Goal: Information Seeking & Learning: Learn about a topic

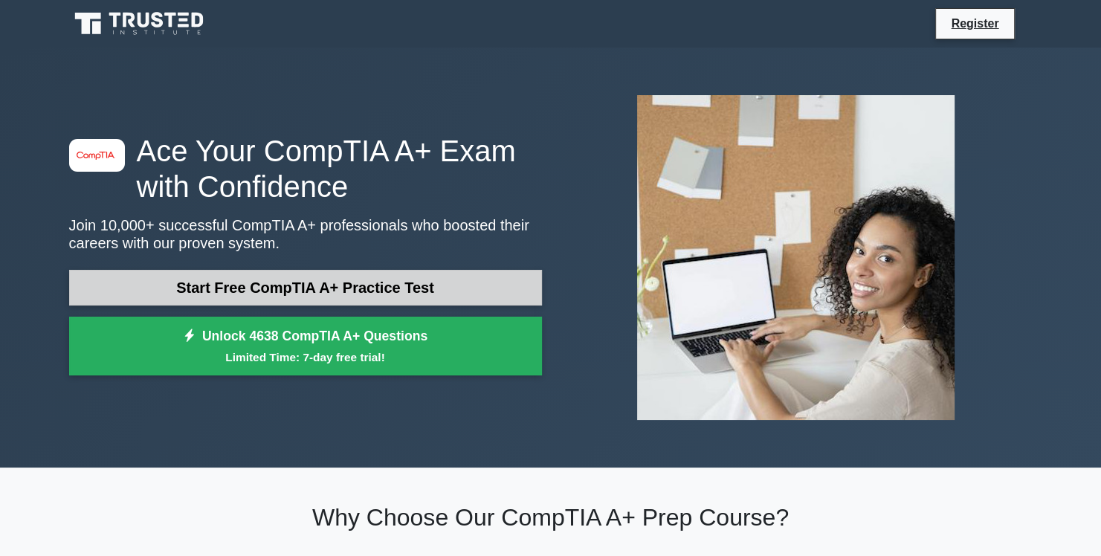
click at [304, 282] on link "Start Free CompTIA A+ Practice Test" at bounding box center [305, 288] width 473 height 36
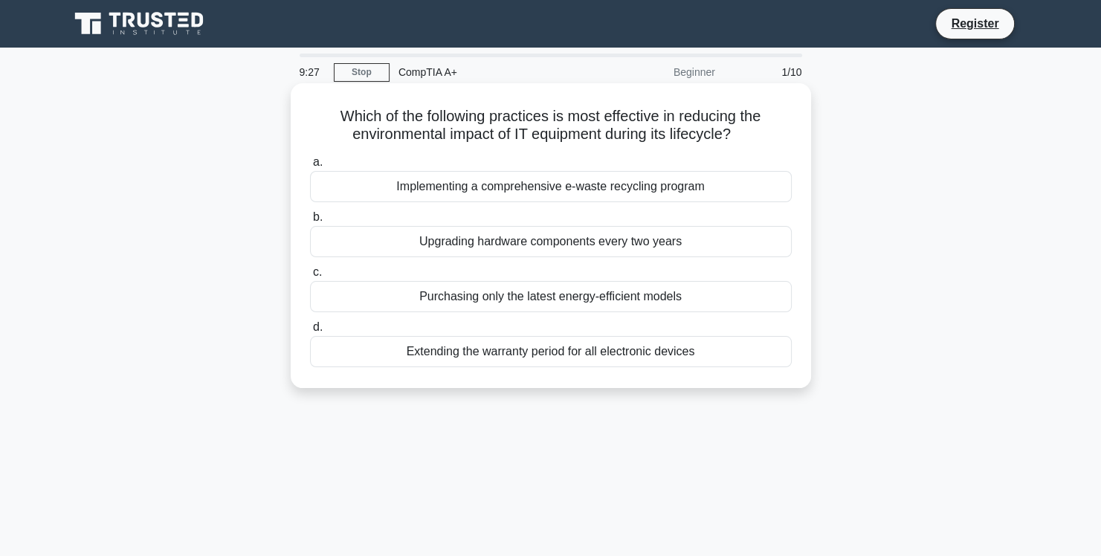
click at [525, 192] on div "Implementing a comprehensive e-waste recycling program" at bounding box center [551, 186] width 482 height 31
click at [310, 167] on input "a. Implementing a comprehensive e-waste recycling program" at bounding box center [310, 163] width 0 height 10
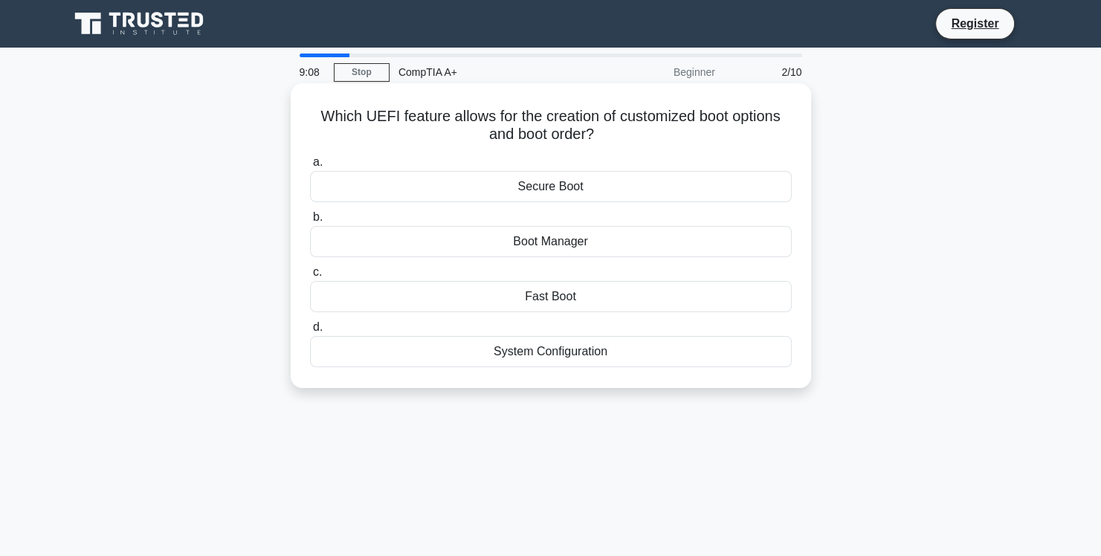
click at [562, 246] on div "Boot Manager" at bounding box center [551, 241] width 482 height 31
click at [310, 222] on input "b. Boot Manager" at bounding box center [310, 218] width 0 height 10
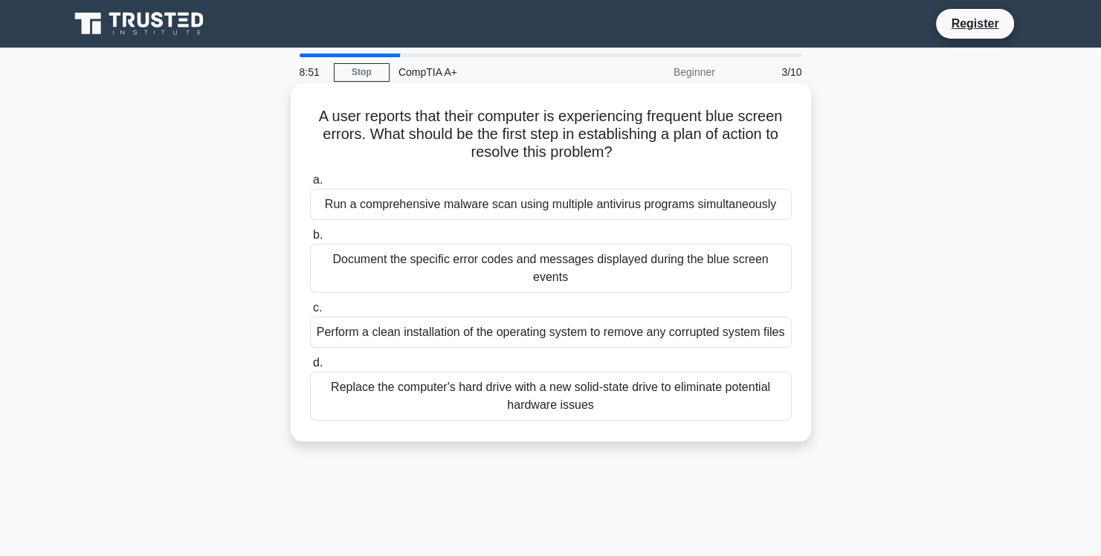
click at [552, 259] on div "Document the specific error codes and messages displayed during the blue screen…" at bounding box center [551, 268] width 482 height 49
click at [310, 240] on input "b. Document the specific error codes and messages displayed during the blue scr…" at bounding box center [310, 235] width 0 height 10
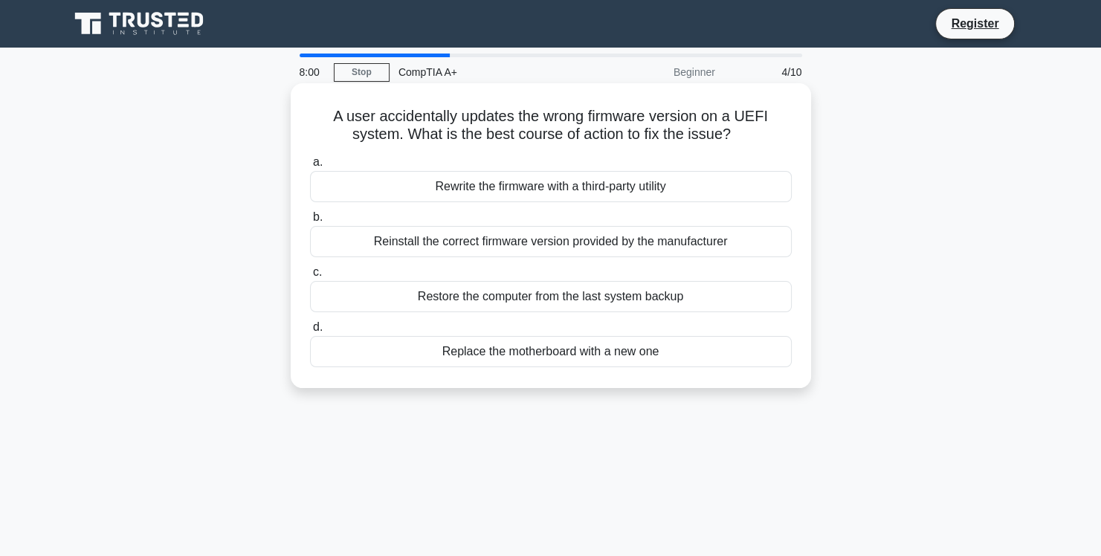
click at [539, 247] on div "Reinstall the correct firmware version provided by the manufacturer" at bounding box center [551, 241] width 482 height 31
click at [310, 222] on input "b. Reinstall the correct firmware version provided by the manufacturer" at bounding box center [310, 218] width 0 height 10
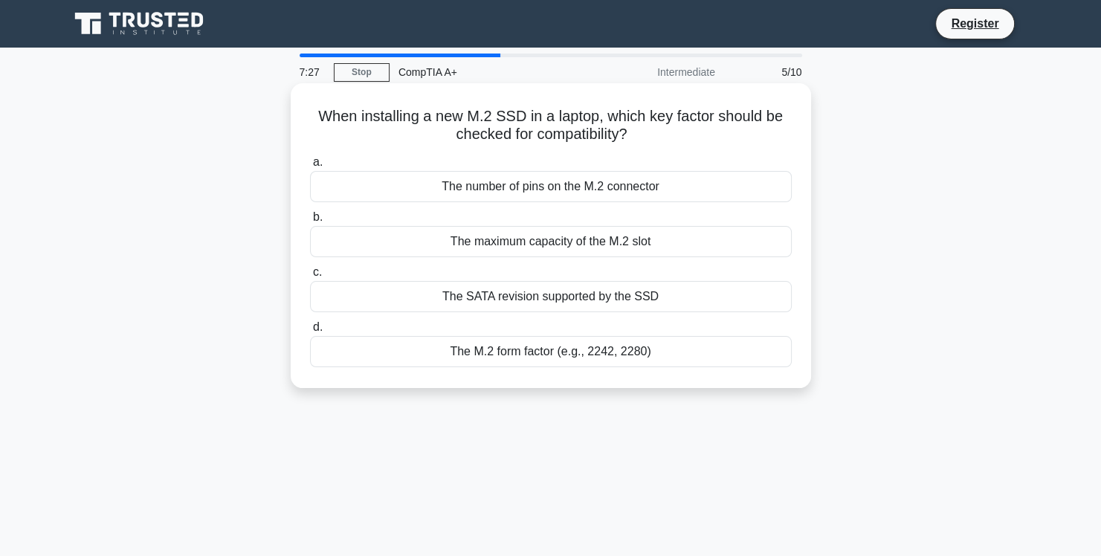
click at [539, 244] on div "The maximum capacity of the M.2 slot" at bounding box center [551, 241] width 482 height 31
click at [310, 222] on input "b. The maximum capacity of the M.2 slot" at bounding box center [310, 218] width 0 height 10
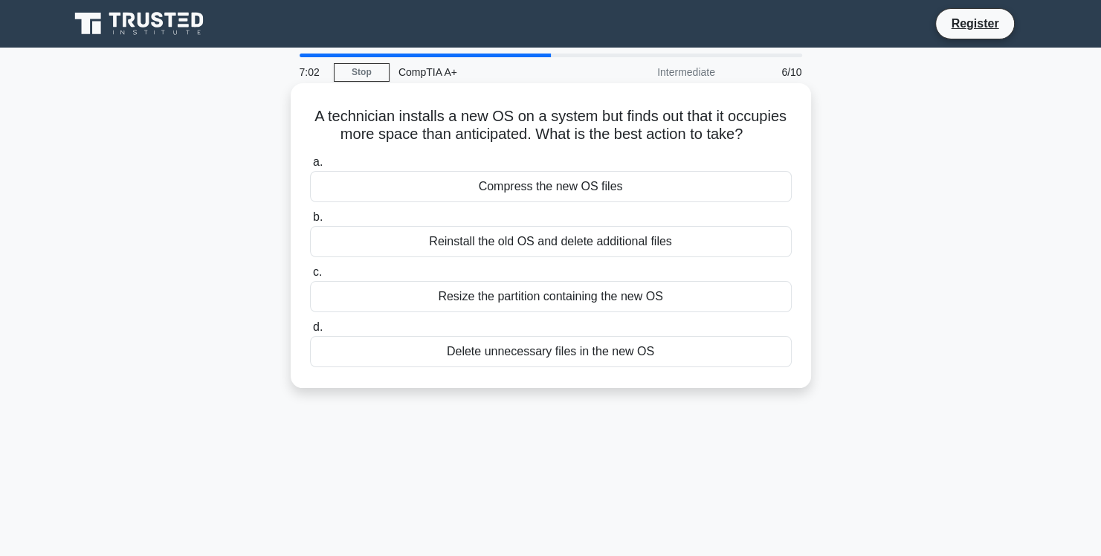
click at [549, 297] on div "Resize the partition containing the new OS" at bounding box center [551, 296] width 482 height 31
click at [310, 277] on input "c. Resize the partition containing the new OS" at bounding box center [310, 273] width 0 height 10
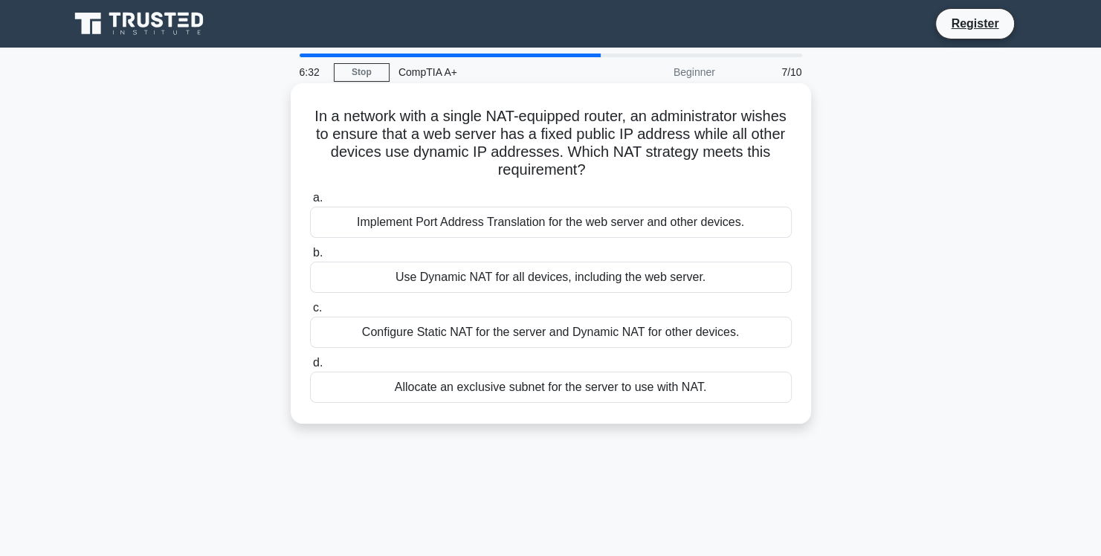
click at [537, 330] on div "Configure Static NAT for the server and Dynamic NAT for other devices." at bounding box center [551, 332] width 482 height 31
click at [310, 313] on input "c. Configure Static NAT for the server and Dynamic NAT for other devices." at bounding box center [310, 308] width 0 height 10
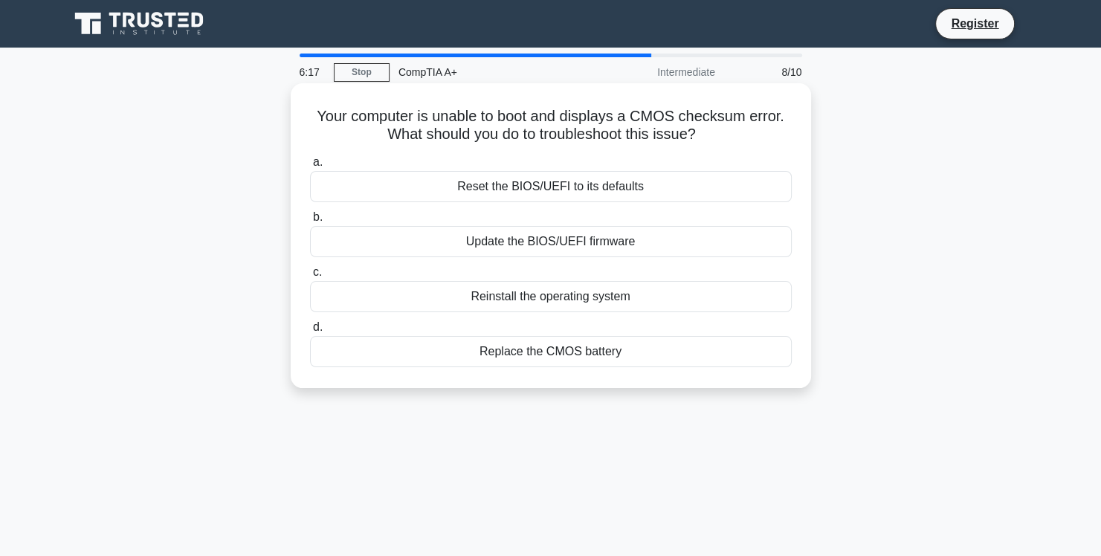
click at [527, 191] on div "Reset the BIOS/UEFI to its defaults" at bounding box center [551, 186] width 482 height 31
click at [310, 167] on input "a. Reset the BIOS/UEFI to its defaults" at bounding box center [310, 163] width 0 height 10
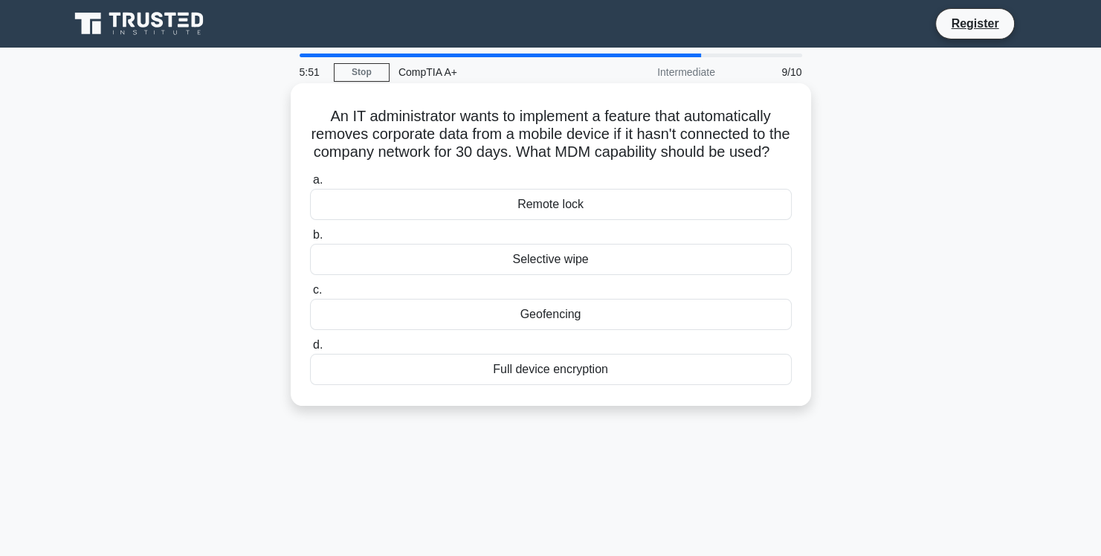
click at [561, 275] on div "Selective wipe" at bounding box center [551, 259] width 482 height 31
click at [310, 240] on input "b. Selective wipe" at bounding box center [310, 235] width 0 height 10
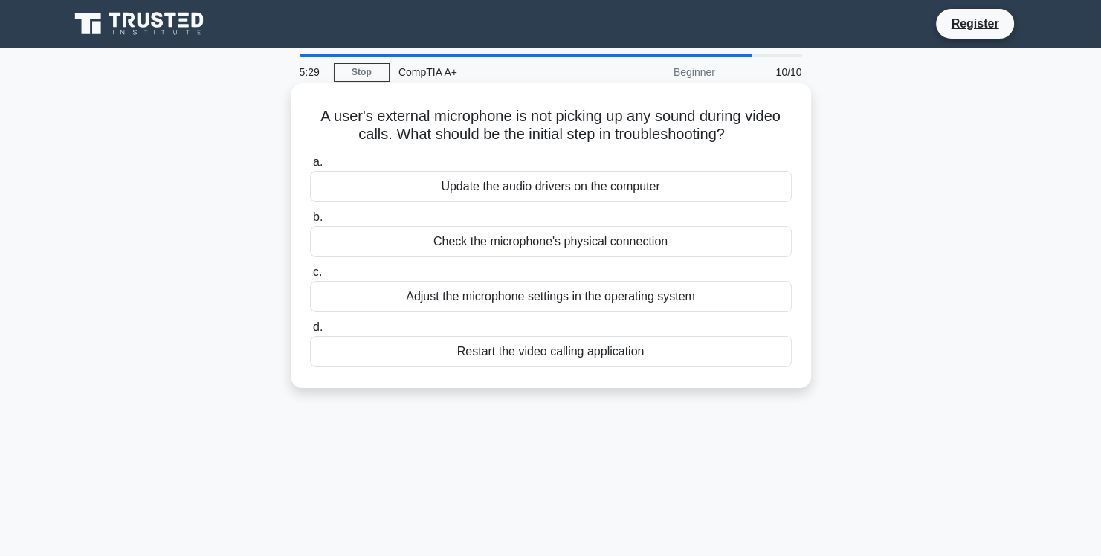
click at [537, 244] on div "Check the microphone's physical connection" at bounding box center [551, 241] width 482 height 31
click at [310, 222] on input "b. Check the microphone's physical connection" at bounding box center [310, 218] width 0 height 10
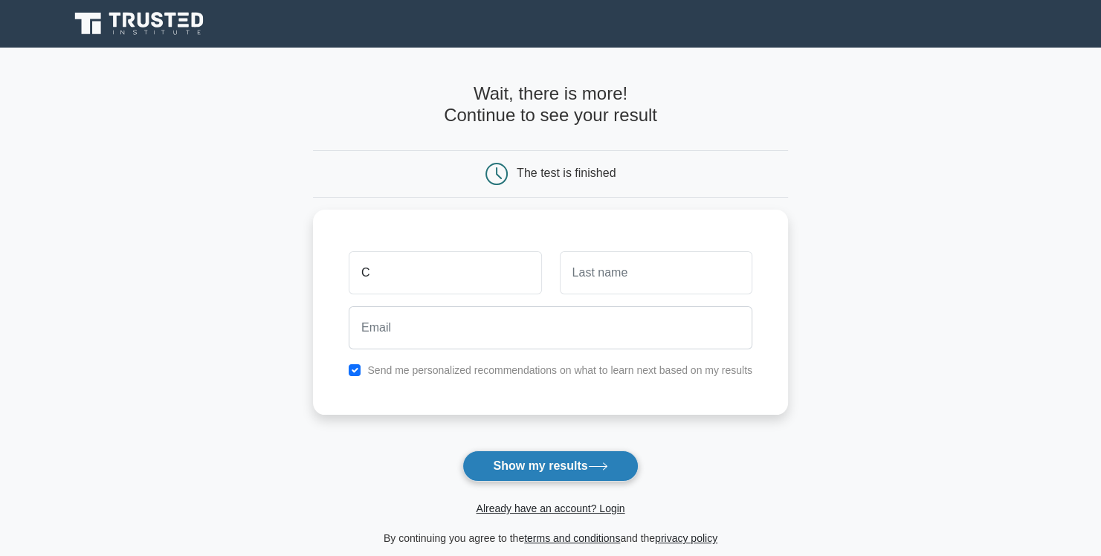
type input "C"
click at [558, 462] on button "Show my results" at bounding box center [549, 465] width 175 height 31
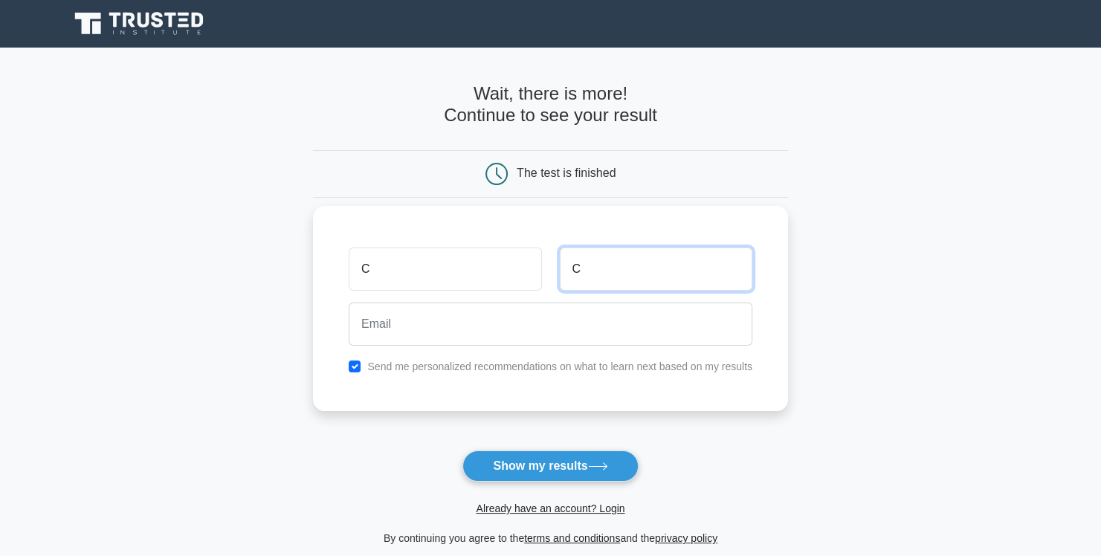
type input "C"
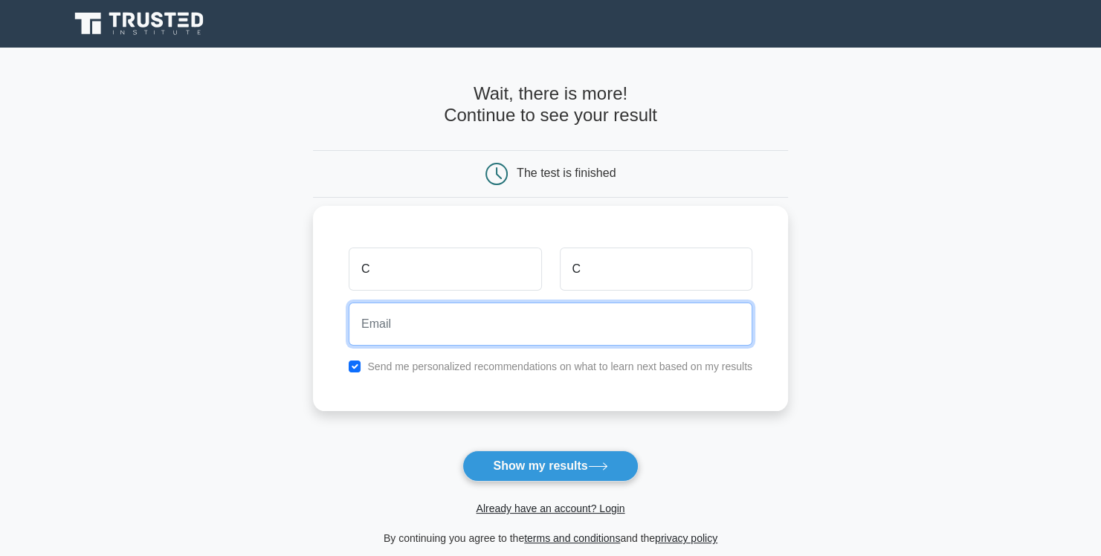
click at [595, 324] on input "email" at bounding box center [551, 324] width 404 height 43
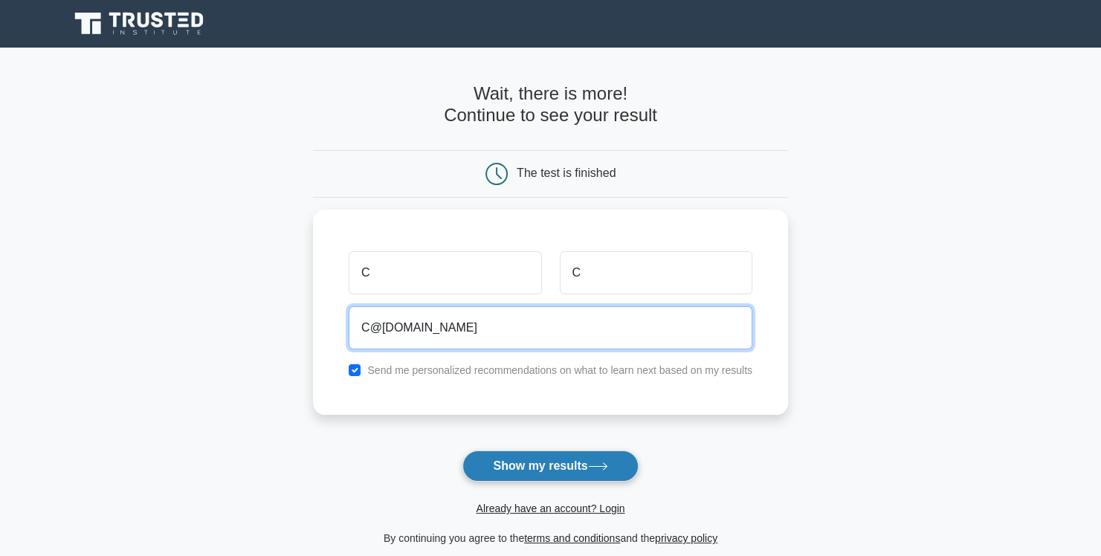
type input "C@[DOMAIN_NAME]"
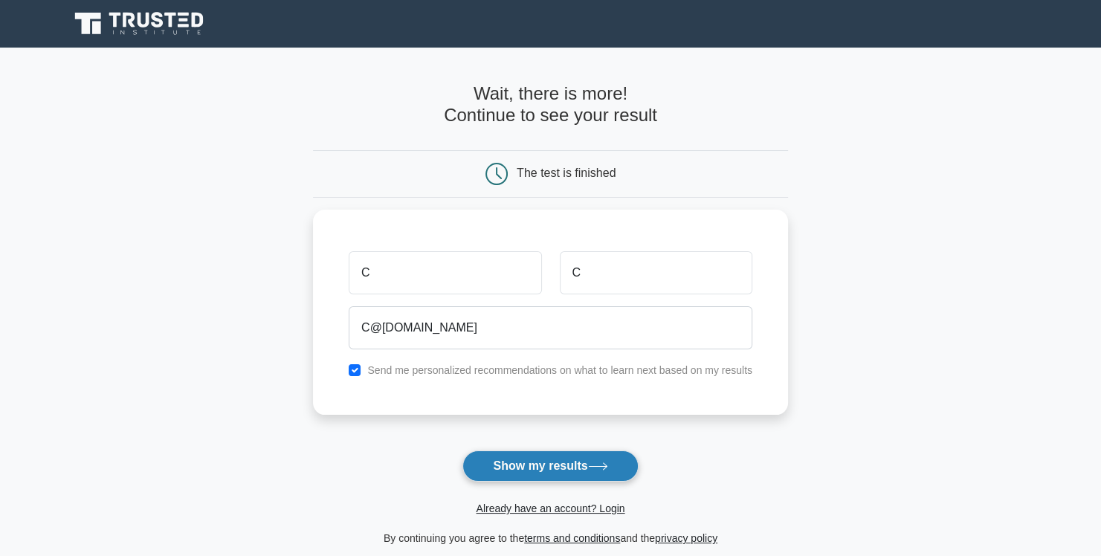
click at [544, 471] on button "Show my results" at bounding box center [549, 465] width 175 height 31
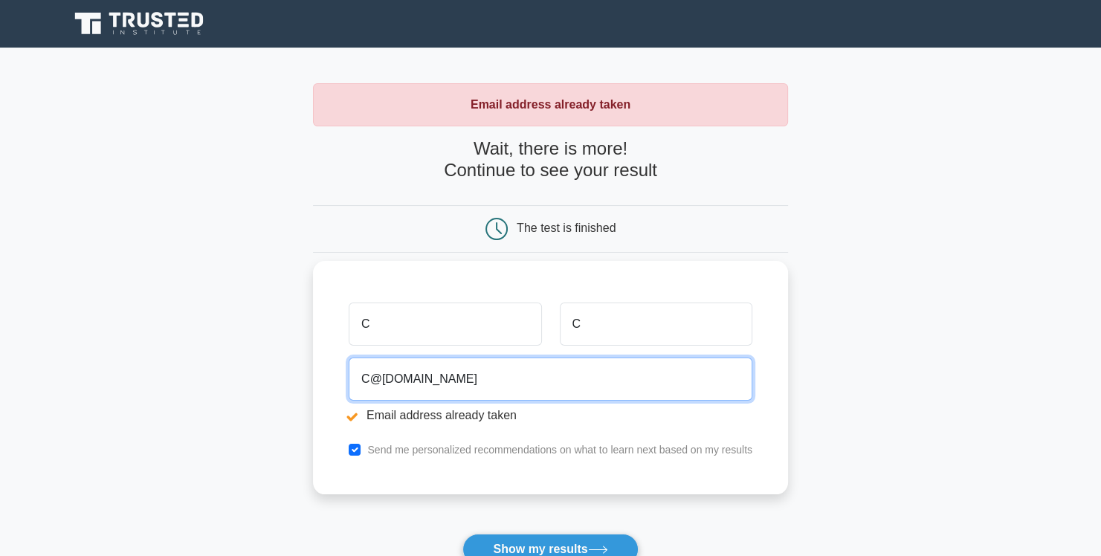
click at [487, 379] on input "C@[DOMAIN_NAME]" at bounding box center [551, 379] width 404 height 43
type input "C"
type input "CEC@CEC.com"
click at [462, 534] on button "Show my results" at bounding box center [549, 549] width 175 height 31
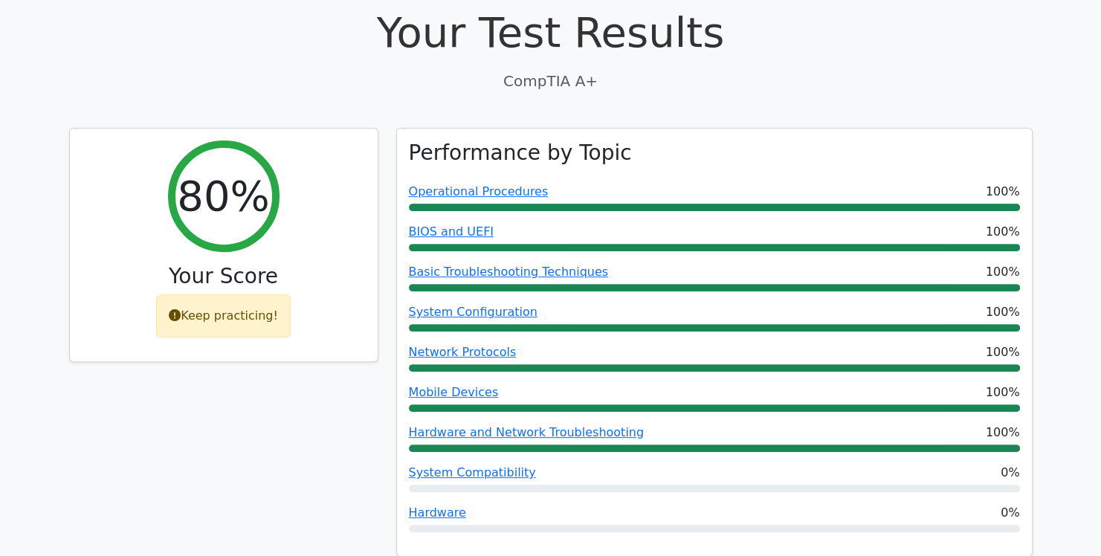
scroll to position [466, 0]
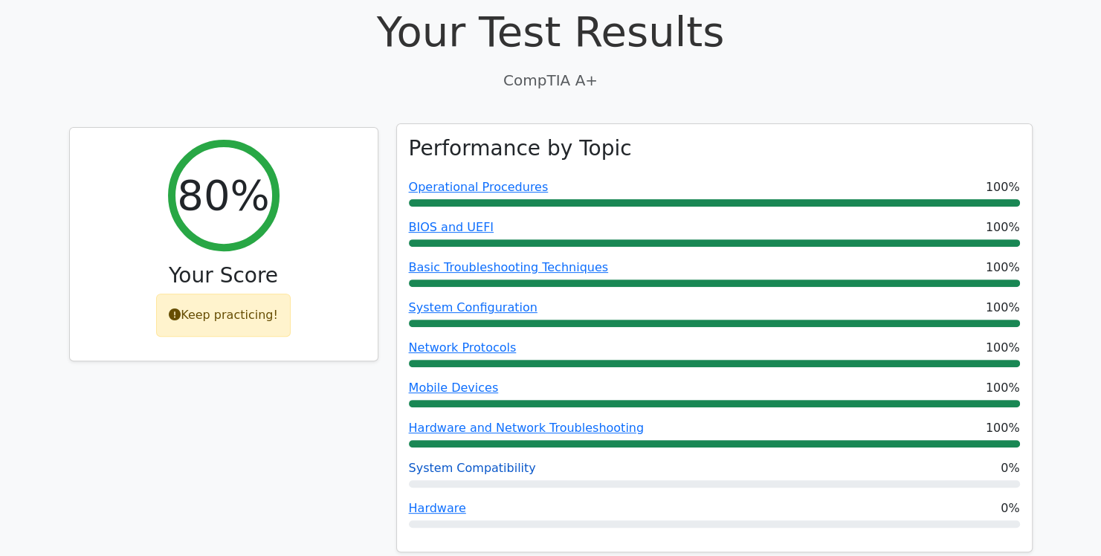
click at [472, 461] on link "System Compatibility" at bounding box center [472, 468] width 127 height 14
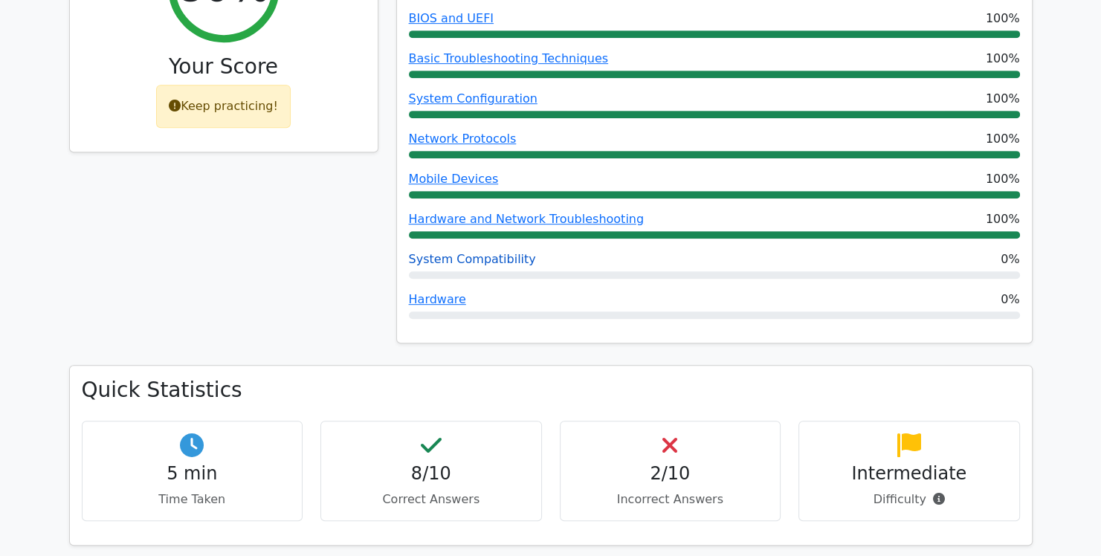
scroll to position [688, 0]
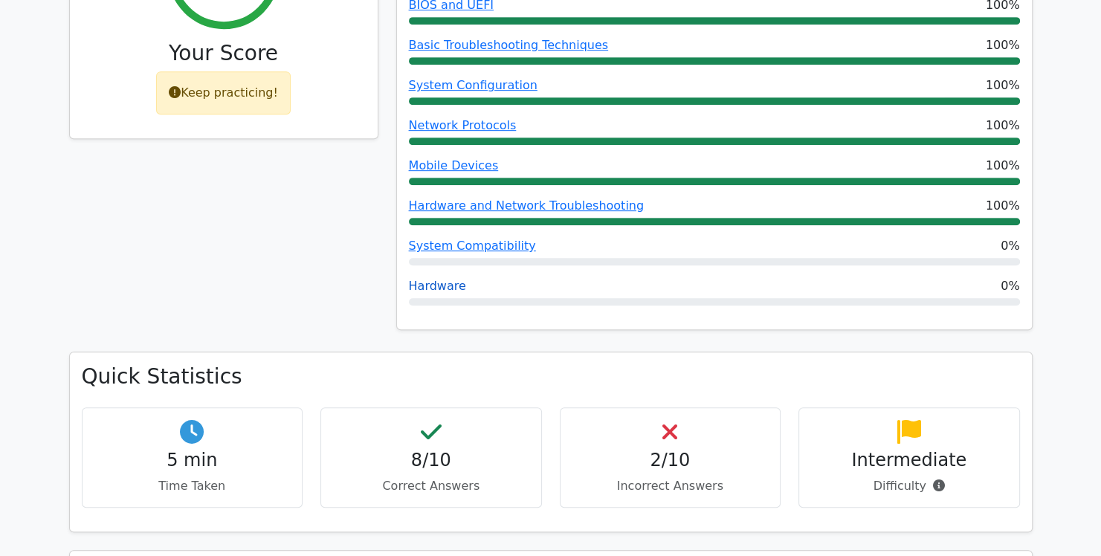
click at [428, 279] on link "Hardware" at bounding box center [437, 286] width 57 height 14
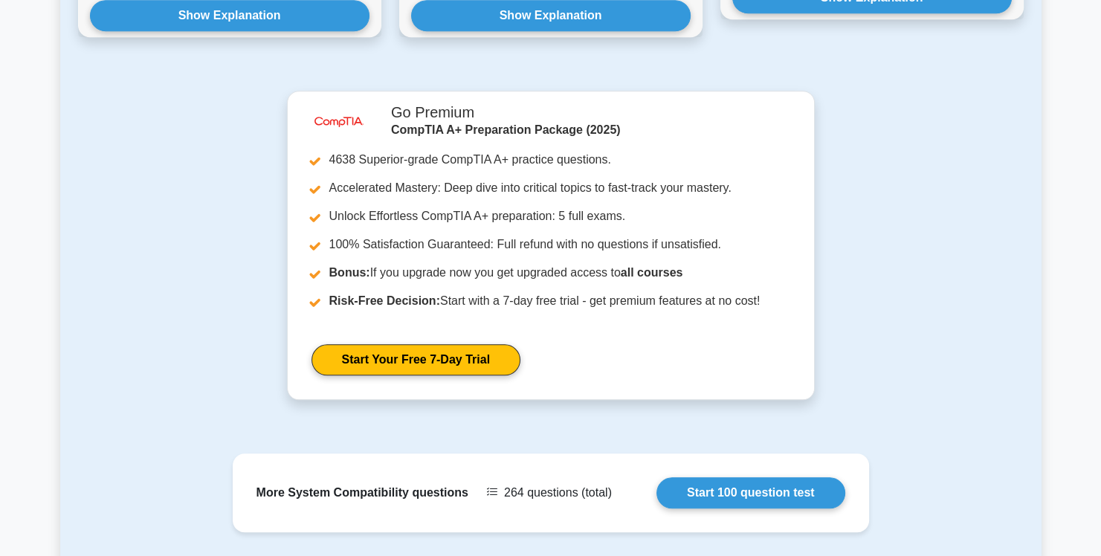
scroll to position [1395, 0]
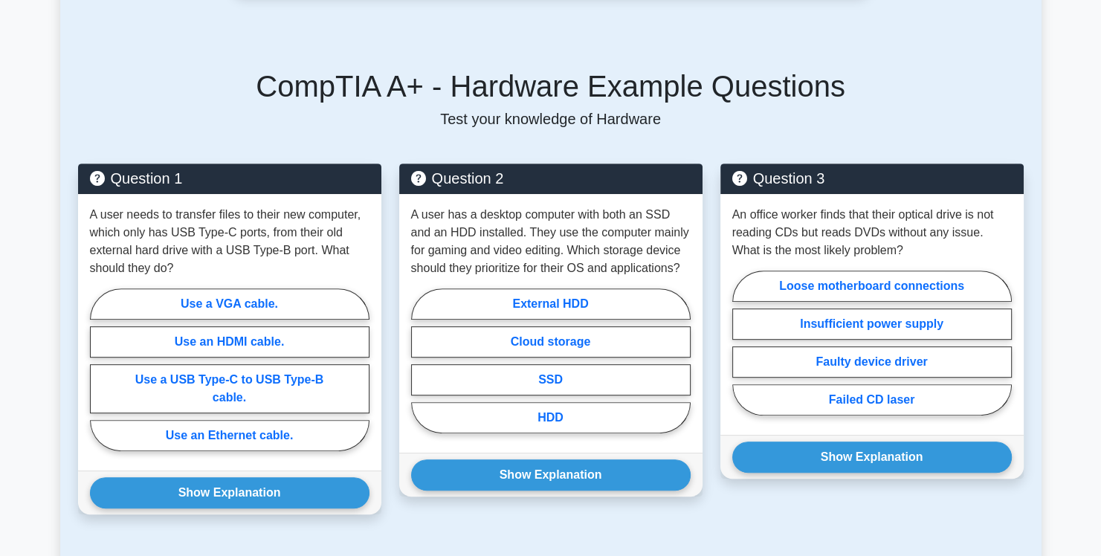
scroll to position [630, 0]
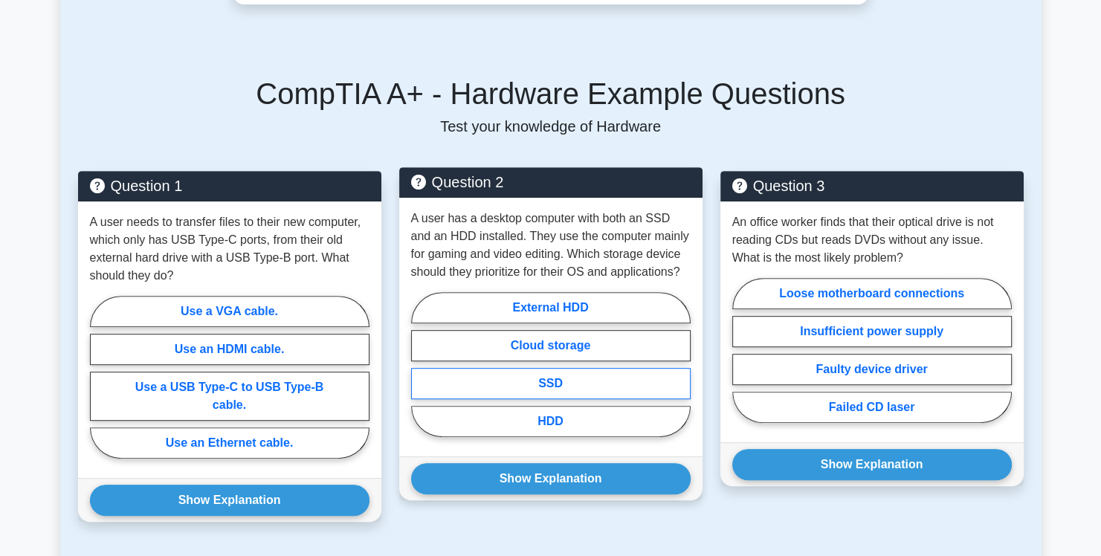
click at [575, 368] on label "SSD" at bounding box center [551, 383] width 280 height 31
click at [421, 364] on input "SSD" at bounding box center [416, 369] width 10 height 10
radio input "true"
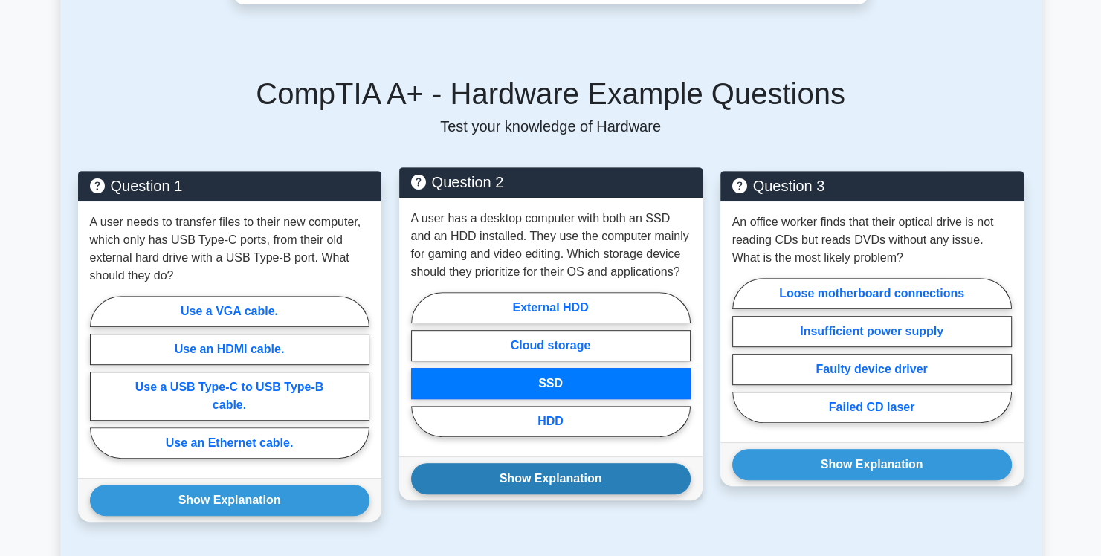
click at [546, 463] on button "Show Explanation" at bounding box center [551, 478] width 280 height 31
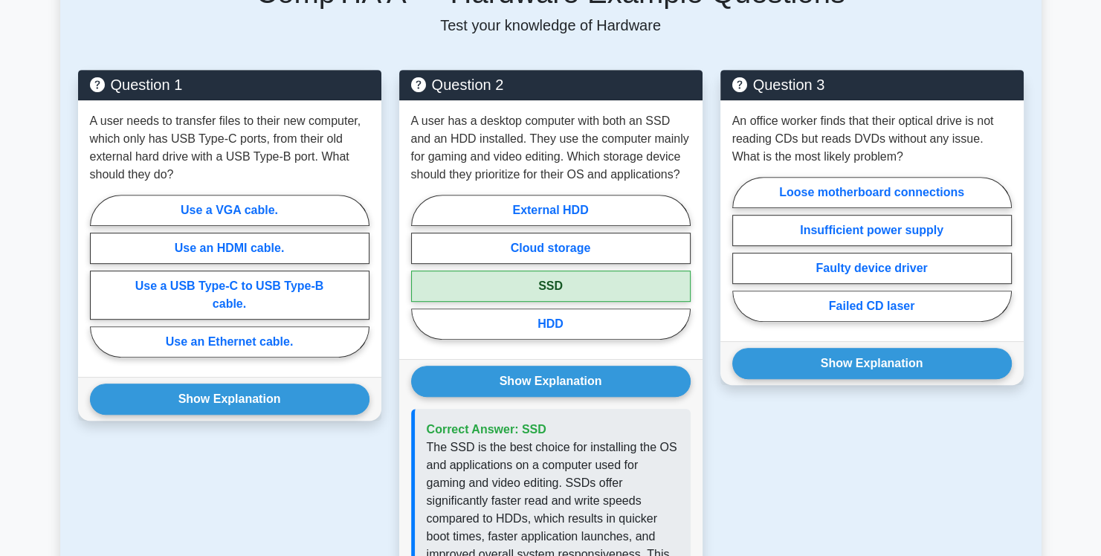
scroll to position [733, 0]
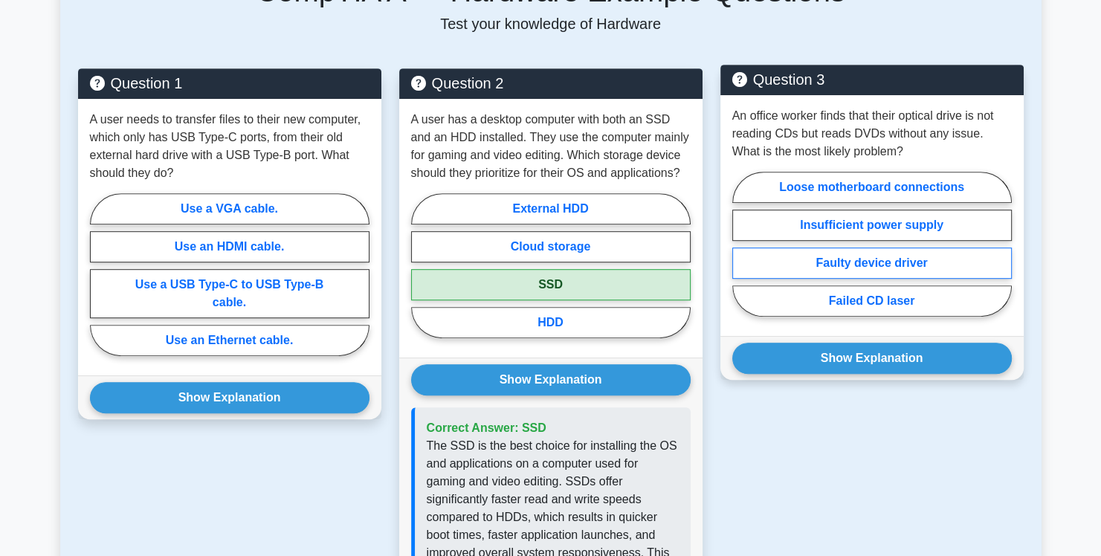
click at [873, 250] on label "Faulty device driver" at bounding box center [872, 263] width 280 height 31
click at [742, 250] on input "Faulty device driver" at bounding box center [737, 249] width 10 height 10
radio input "true"
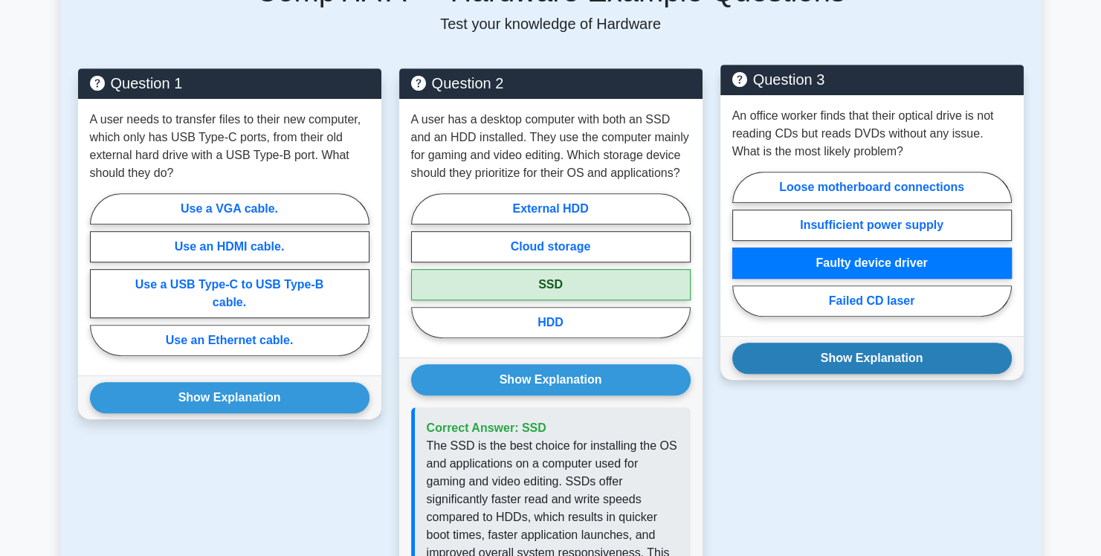
click at [874, 343] on button "Show Explanation" at bounding box center [872, 358] width 280 height 31
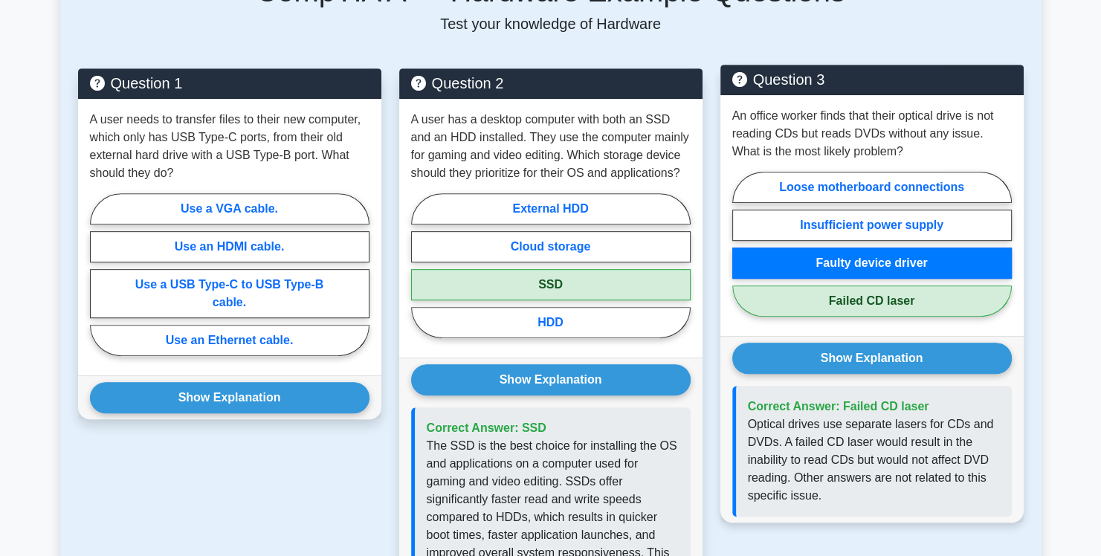
click at [877, 285] on label "Failed CD laser" at bounding box center [872, 300] width 280 height 31
click at [742, 253] on input "Failed CD laser" at bounding box center [737, 249] width 10 height 10
radio input "true"
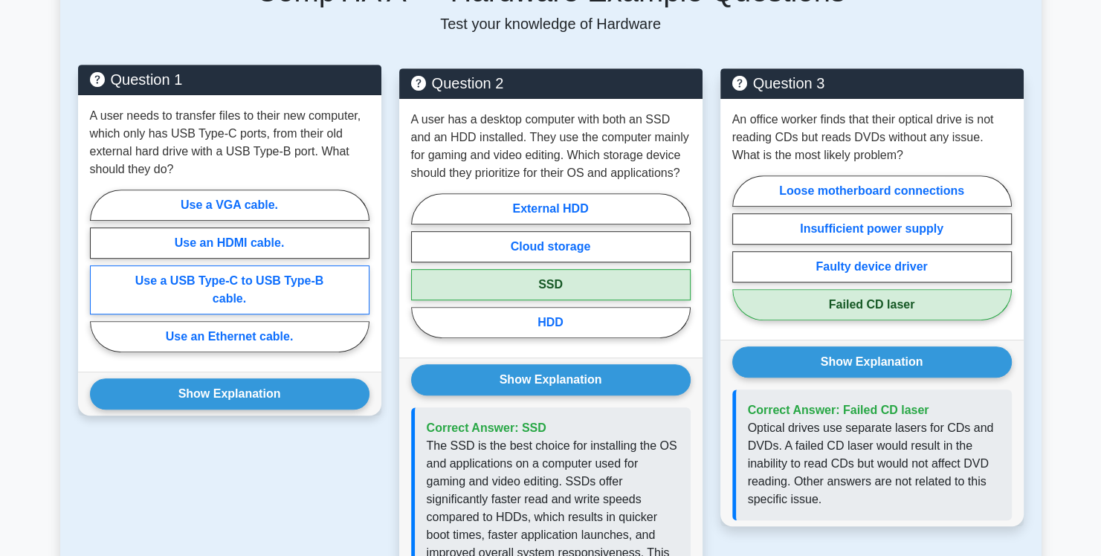
click at [204, 265] on label "Use a USB Type-C to USB Type-B cable." at bounding box center [230, 289] width 280 height 49
click at [100, 271] on input "Use a USB Type-C to USB Type-B cable." at bounding box center [95, 276] width 10 height 10
radio input "true"
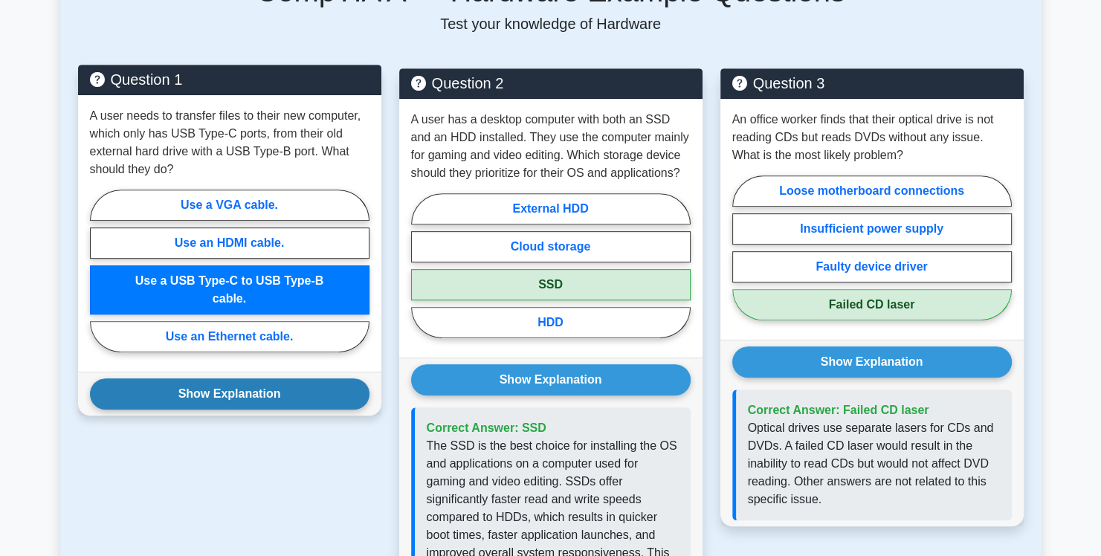
click at [226, 378] on button "Show Explanation" at bounding box center [230, 393] width 280 height 31
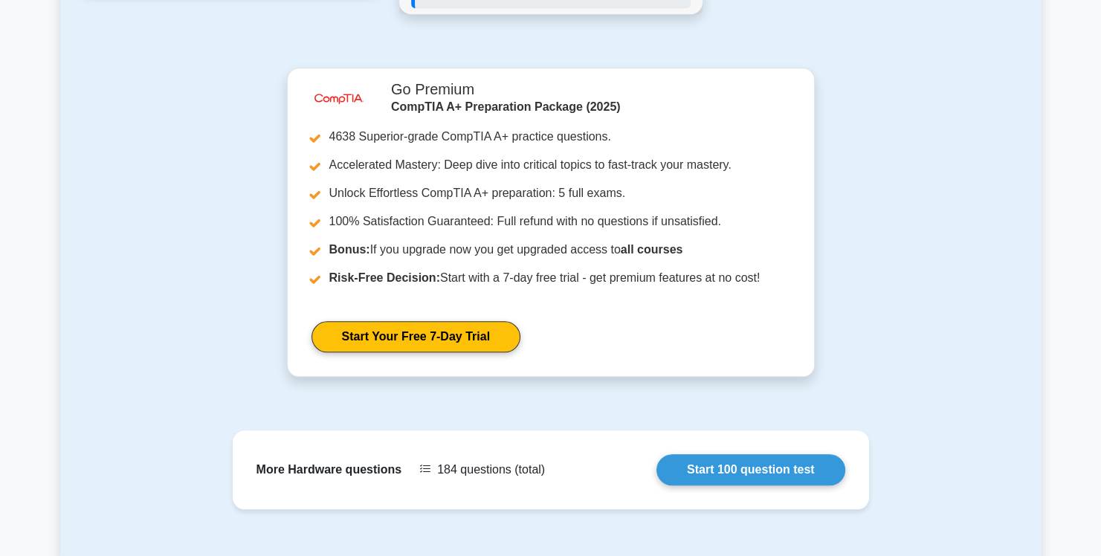
scroll to position [1478, 0]
